Goal: Information Seeking & Learning: Stay updated

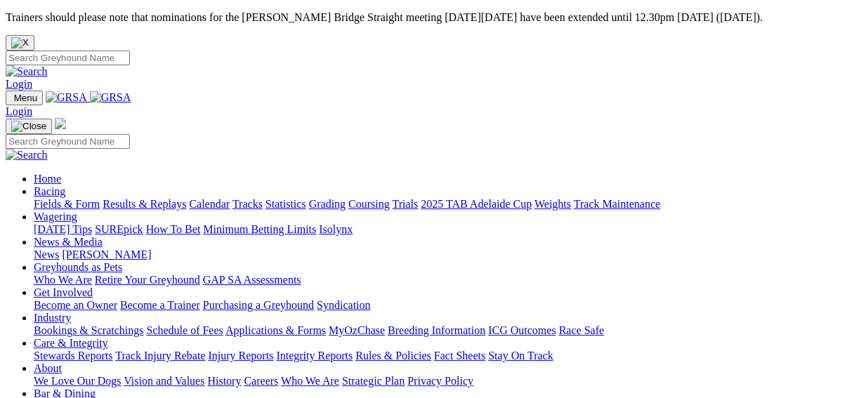
click at [352, 350] on link "Integrity Reports" at bounding box center [314, 356] width 77 height 12
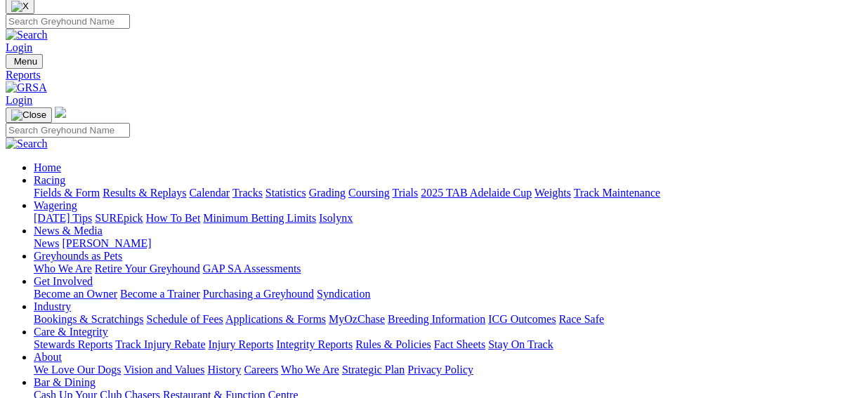
scroll to position [56, 0]
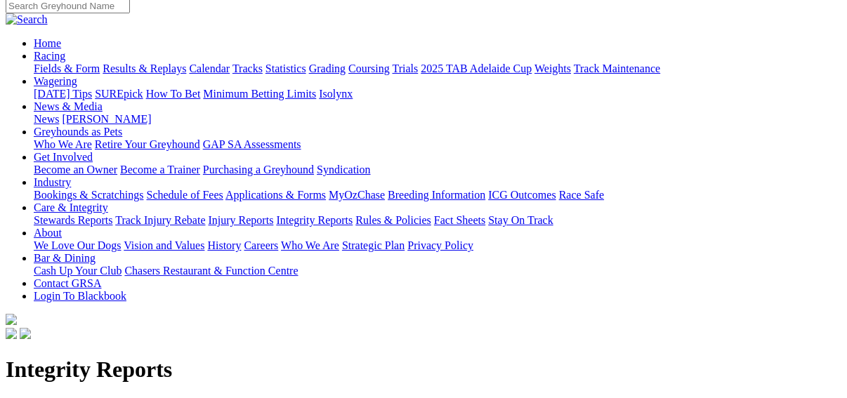
scroll to position [166, 0]
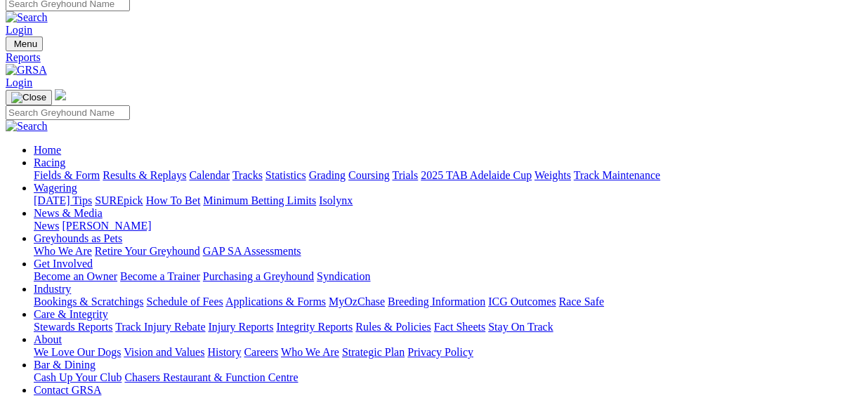
scroll to position [0, 0]
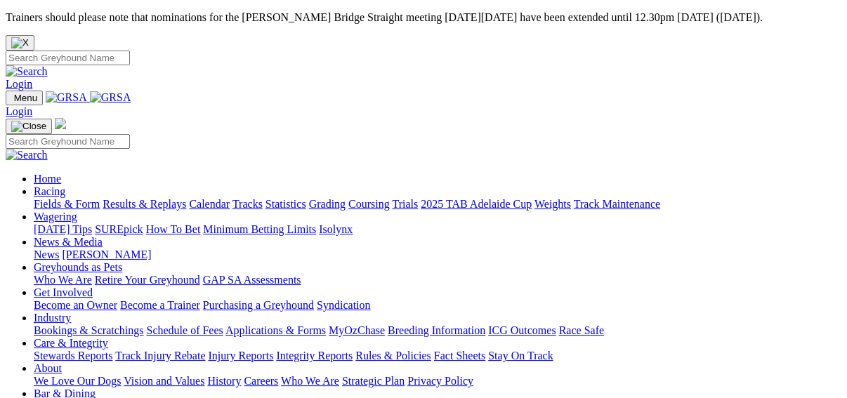
click at [157, 198] on link "Results & Replays" at bounding box center [145, 204] width 84 height 12
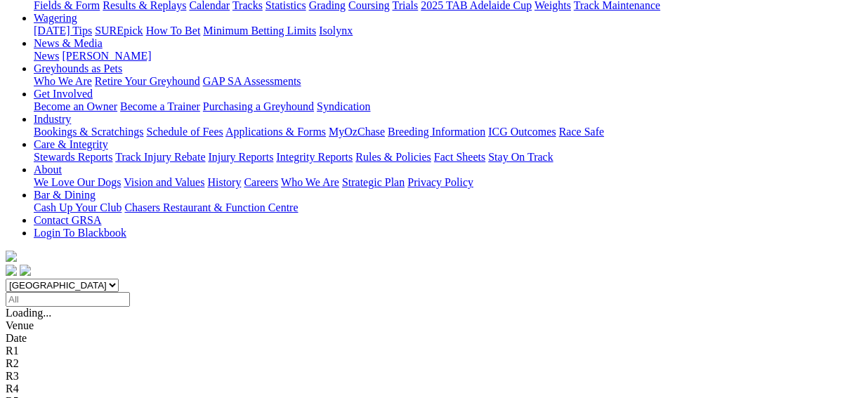
scroll to position [225, 0]
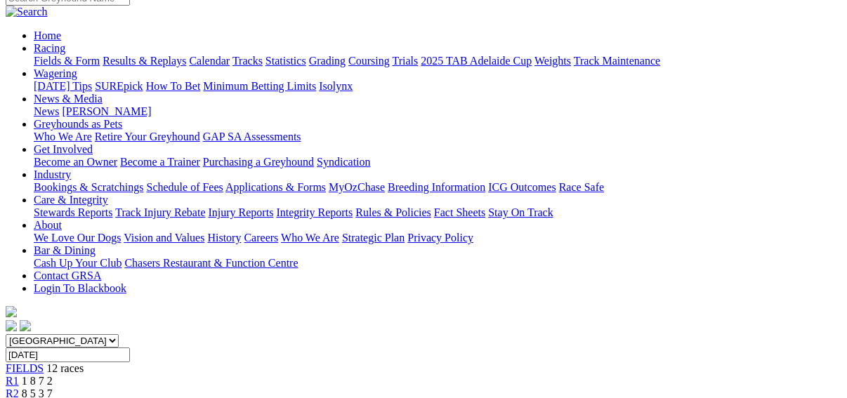
scroll to position [168, 0]
click at [19, 388] on span "R2" at bounding box center [12, 394] width 13 height 12
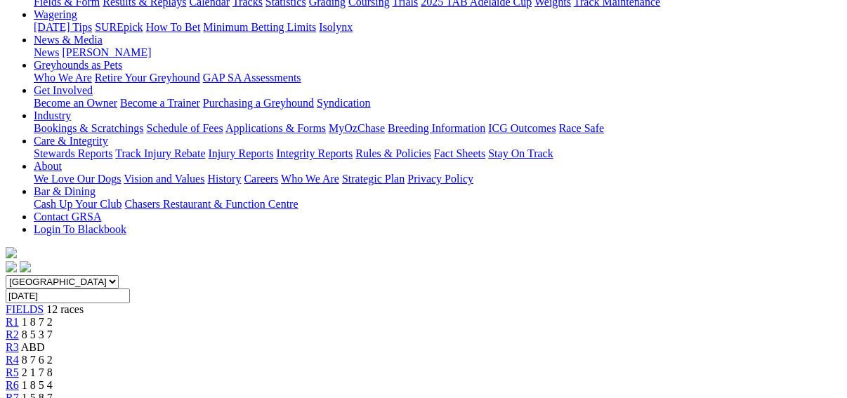
scroll to position [168, 0]
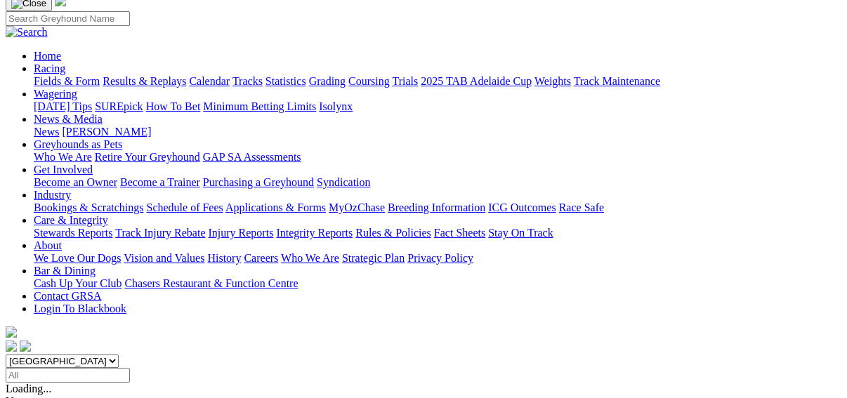
scroll to position [168, 0]
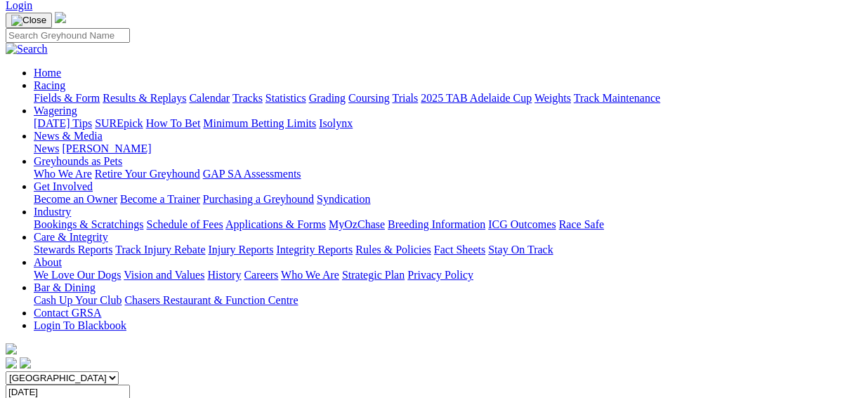
scroll to position [112, 0]
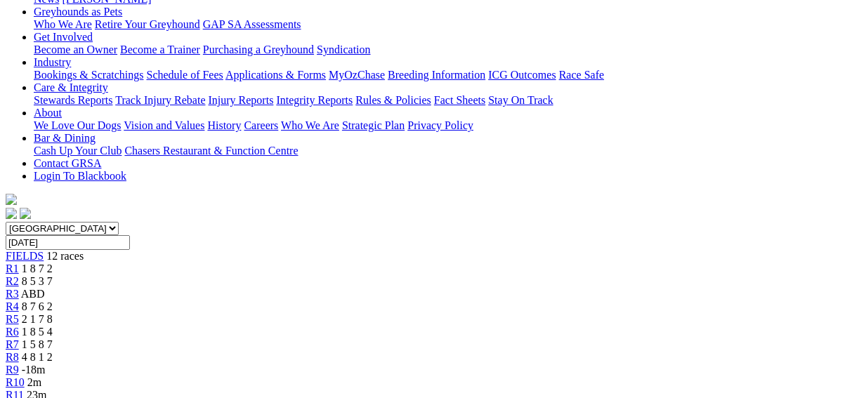
scroll to position [168, 0]
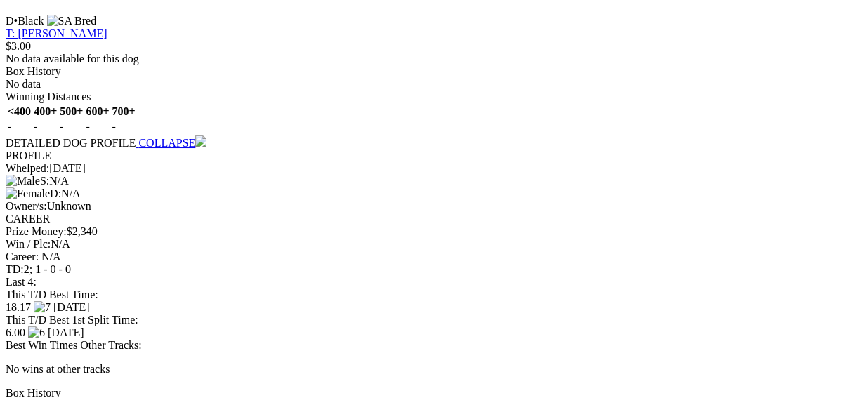
scroll to position [1629, 0]
